Goal: Task Accomplishment & Management: Complete application form

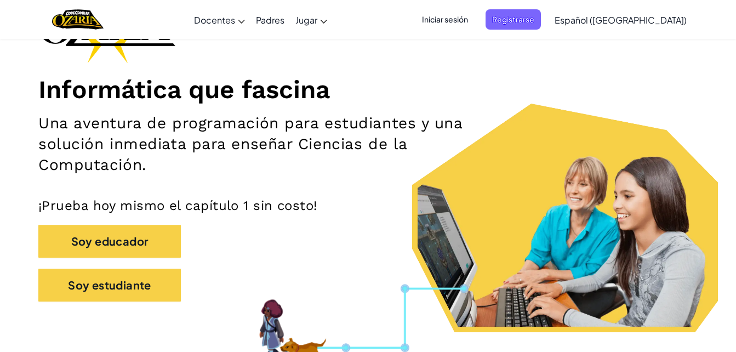
scroll to position [104, 0]
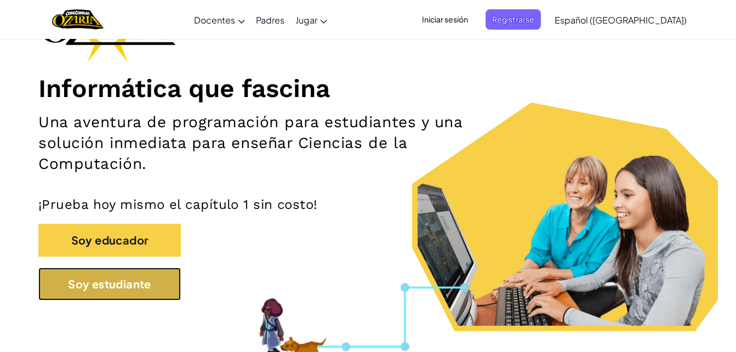
click at [104, 290] on button "Soy estudiante" at bounding box center [109, 283] width 142 height 33
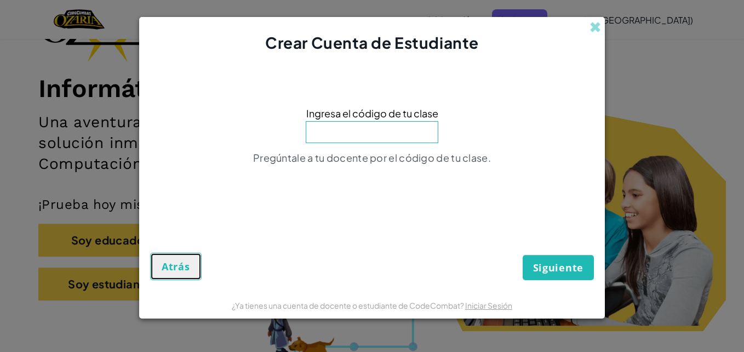
click at [159, 276] on button "Atrás" at bounding box center [175, 266] width 51 height 27
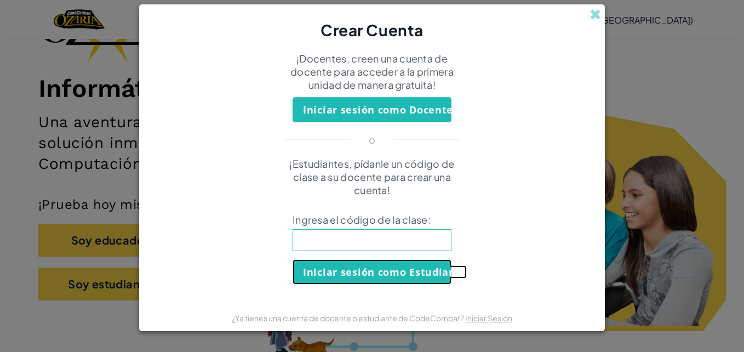
click at [416, 267] on button "Iniciar sesión como Estudiante" at bounding box center [372, 271] width 159 height 25
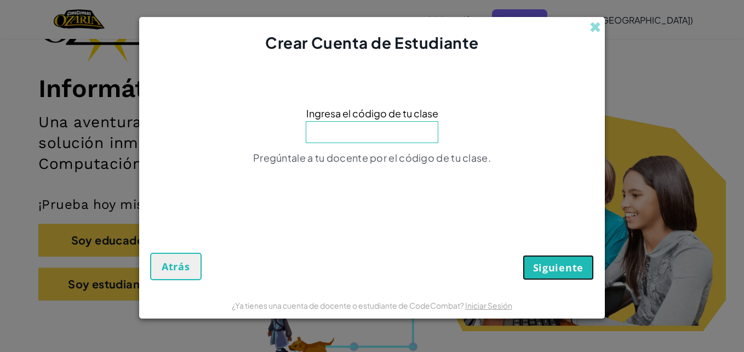
click at [567, 267] on span "Siguiente" at bounding box center [558, 267] width 50 height 13
